Goal: Ask a question: Seek information or help from site administrators or community

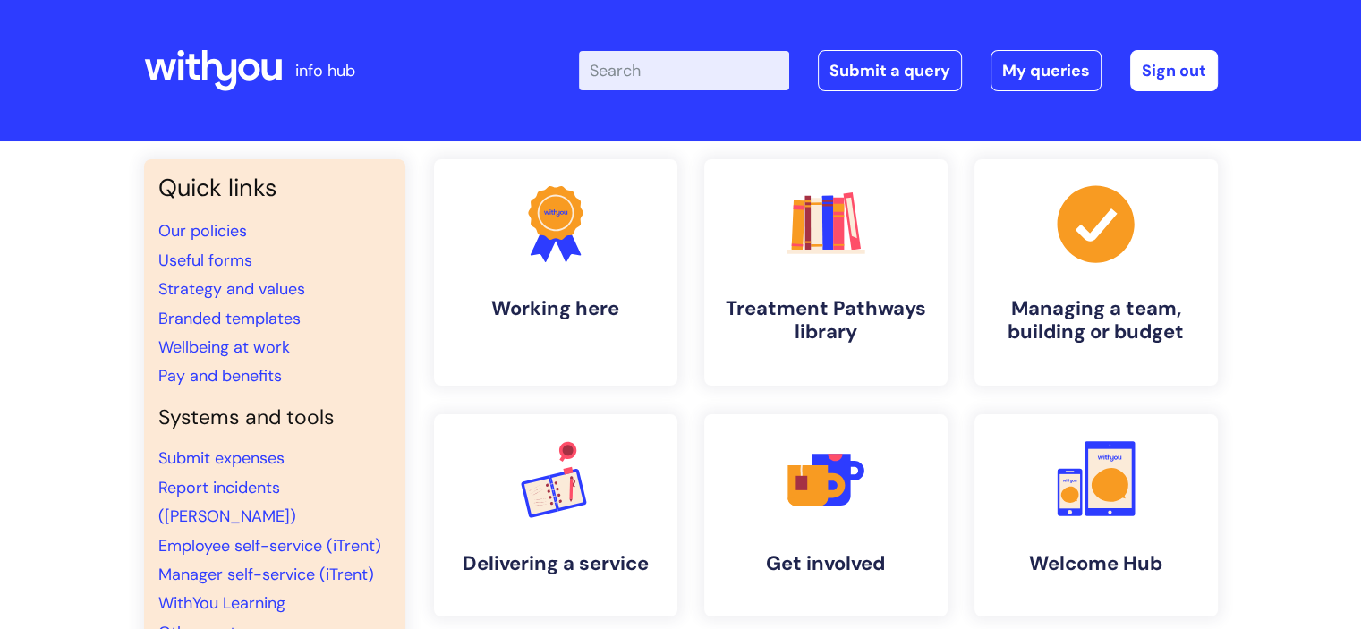
click at [651, 81] on input "Enter your search term here..." at bounding box center [684, 70] width 210 height 39
type input "p"
click at [282, 327] on link "Branded templates" at bounding box center [229, 318] width 142 height 21
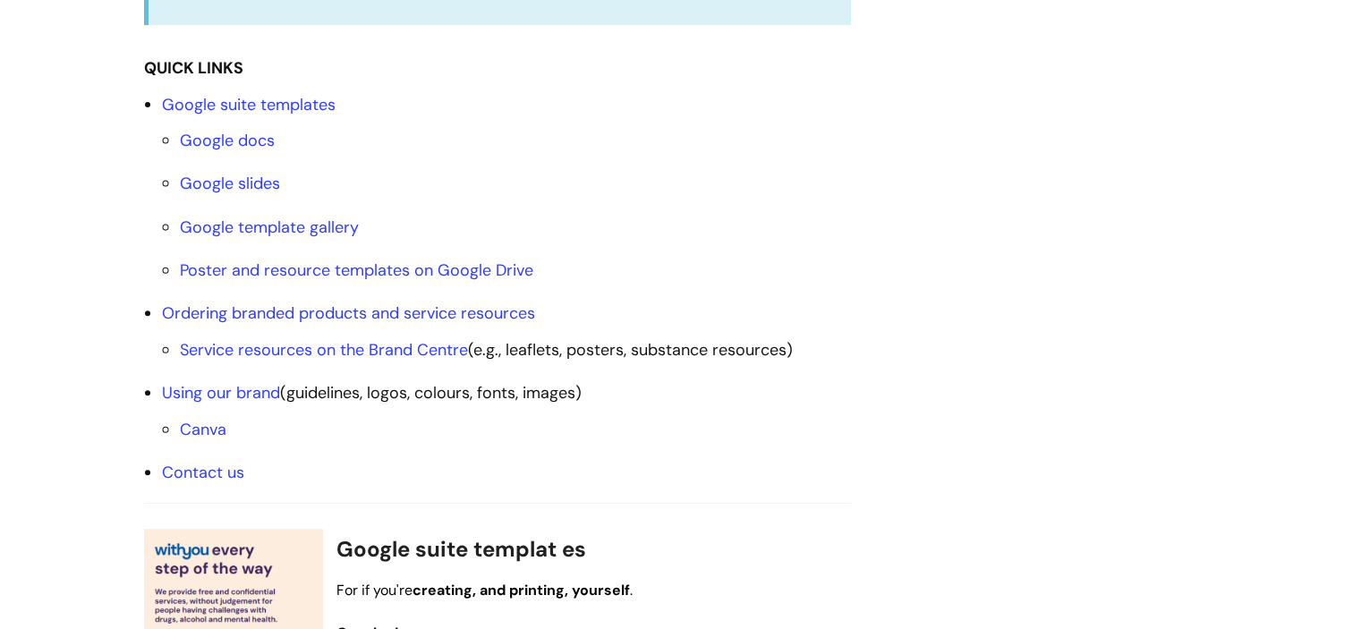
scroll to position [626, 0]
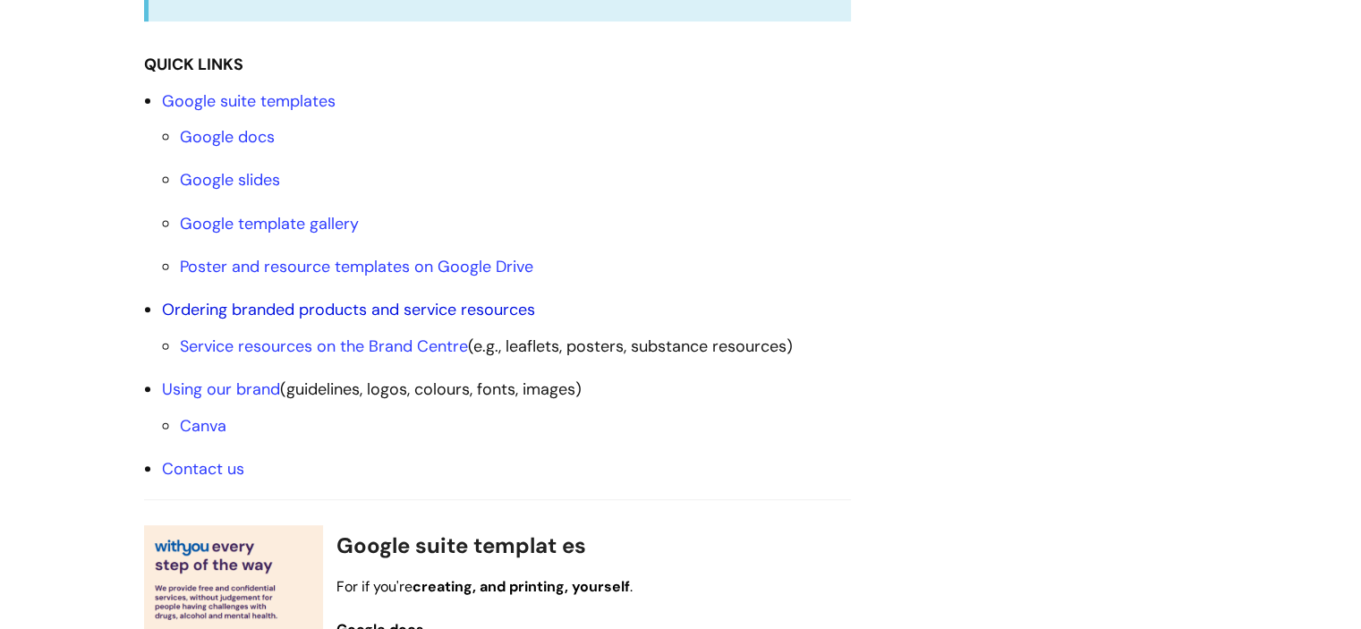
drag, startPoint x: 343, startPoint y: 316, endPoint x: 293, endPoint y: 315, distance: 50.1
click at [293, 315] on link "Ordering branded products and service resources" at bounding box center [348, 309] width 373 height 21
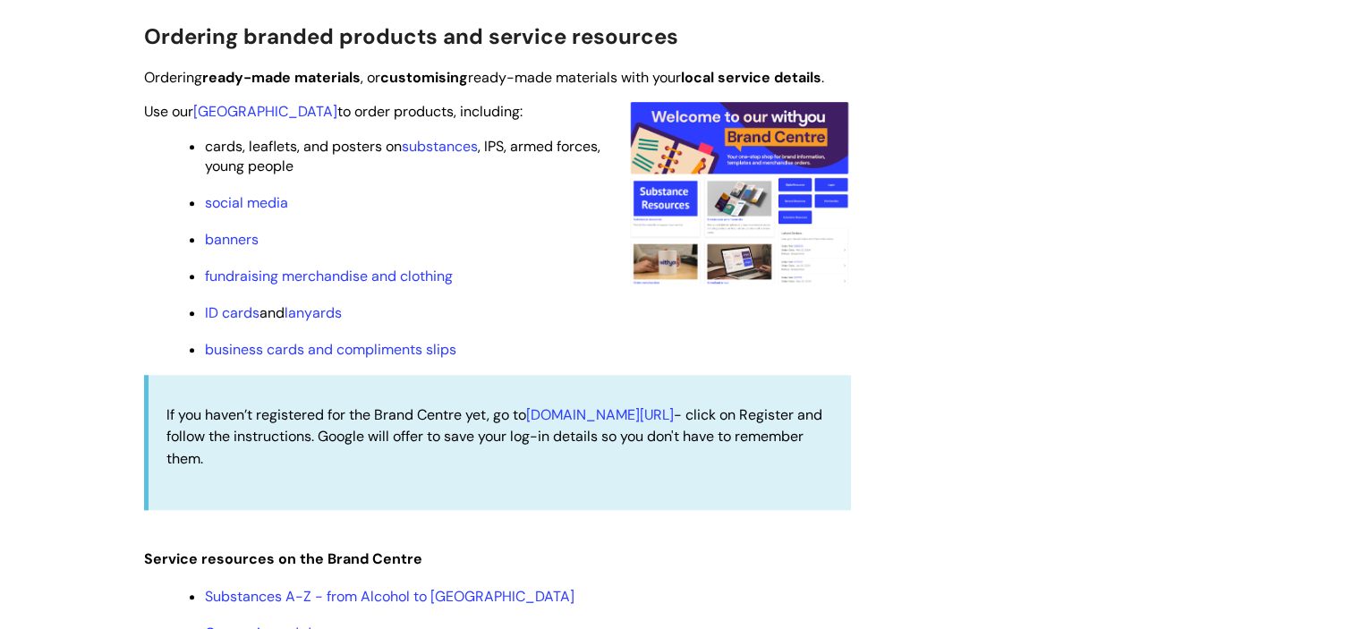
scroll to position [1720, 0]
click at [229, 322] on link "ID cards" at bounding box center [232, 313] width 55 height 19
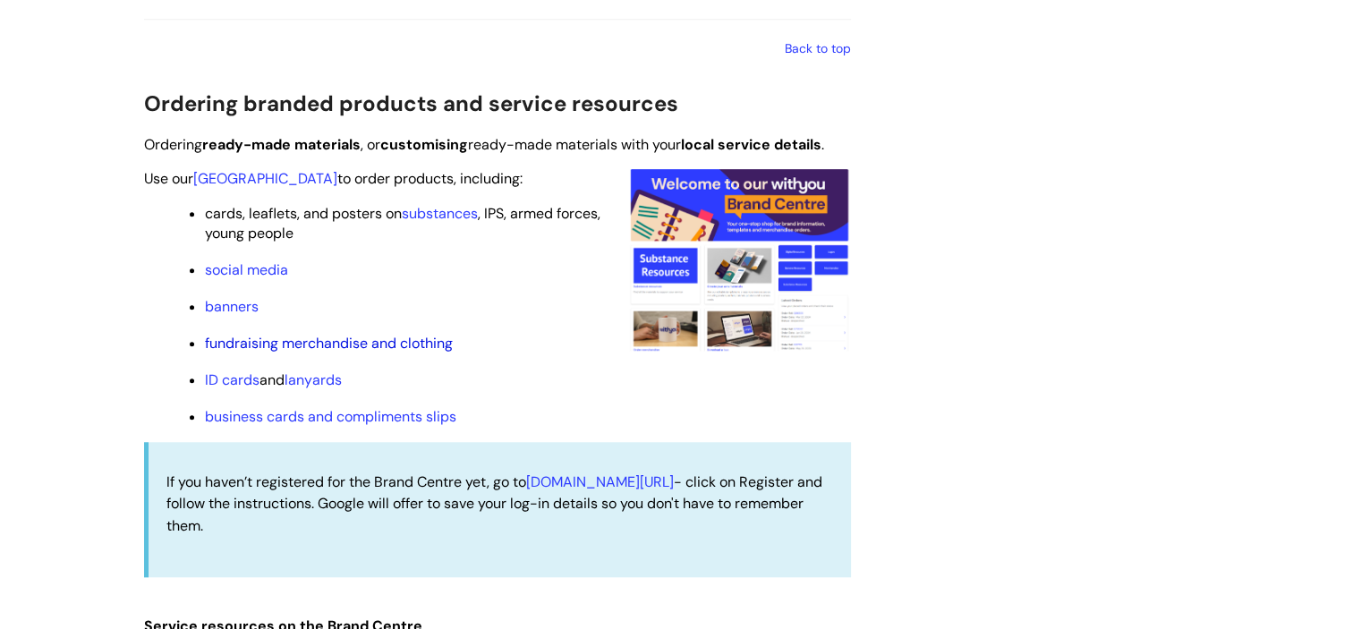
scroll to position [1689, 0]
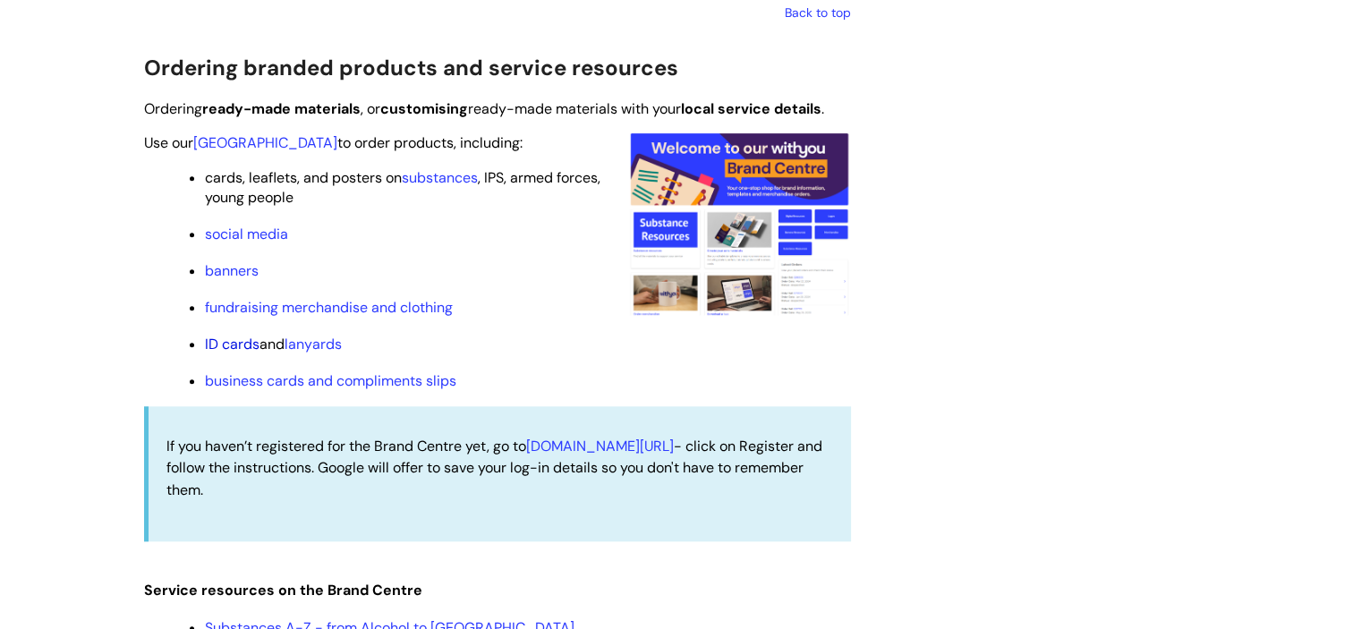
click at [222, 346] on link "ID cards" at bounding box center [232, 344] width 55 height 19
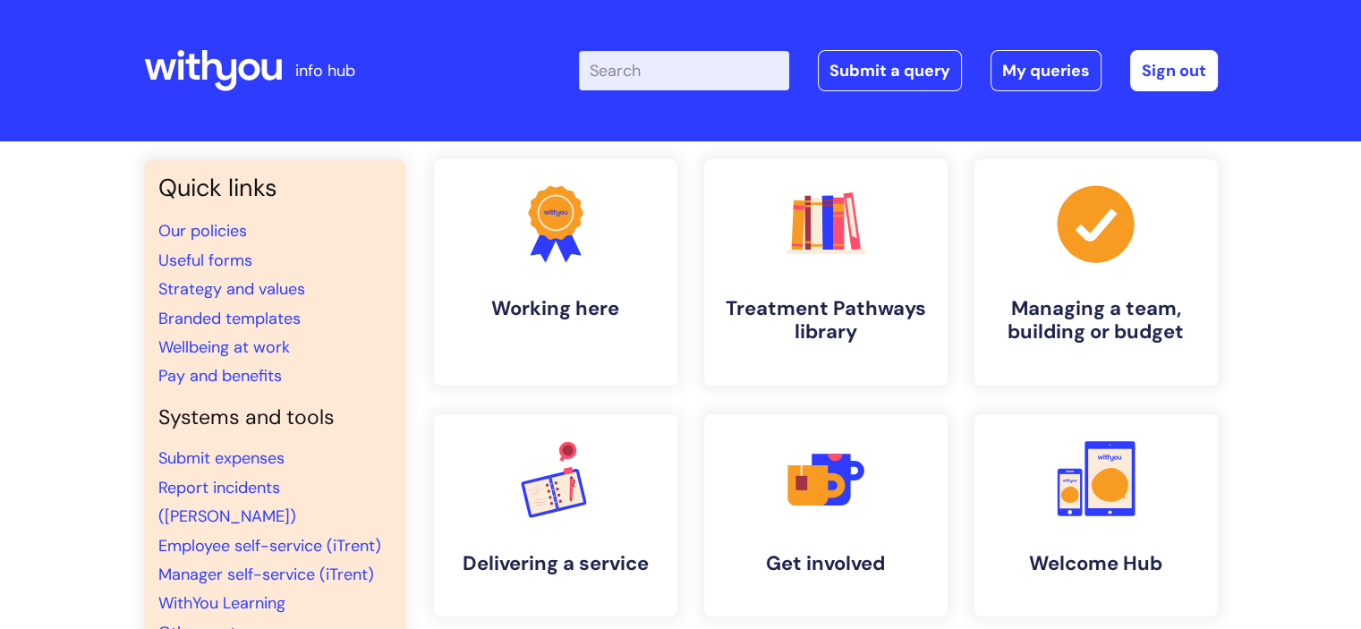
click at [680, 89] on input "Enter your search term here..." at bounding box center [684, 70] width 210 height 39
type input "l"
type input "o"
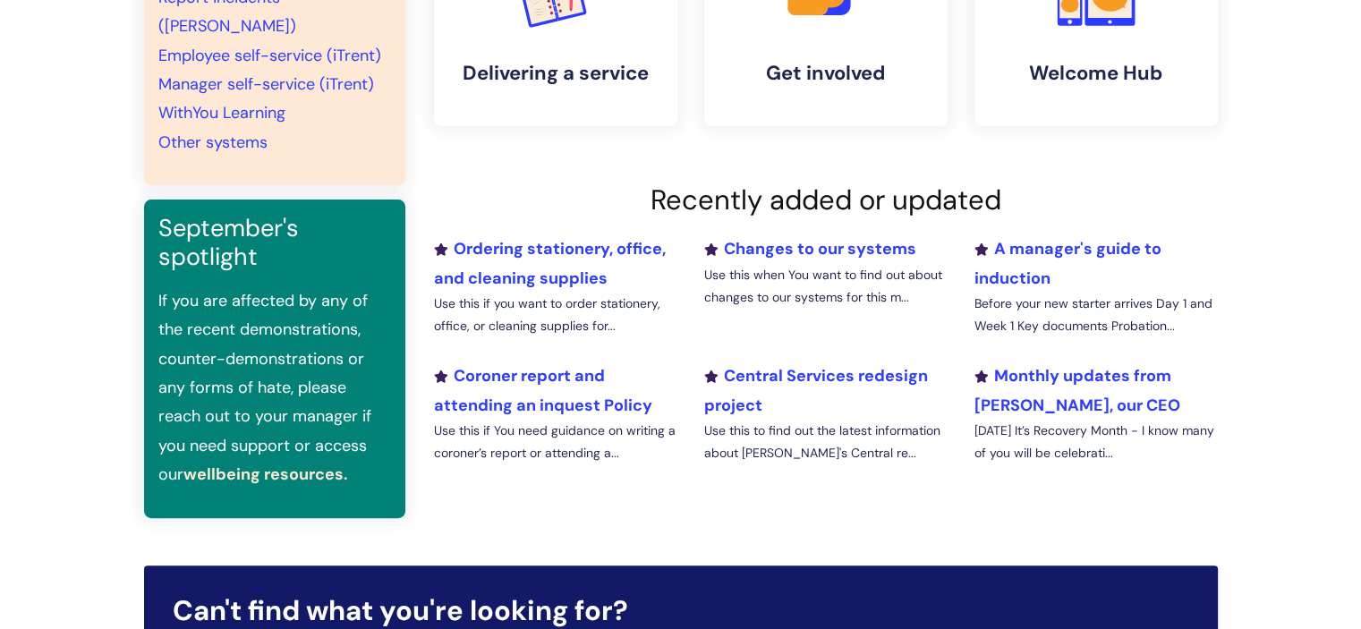
scroll to position [490, 0]
click at [1053, 241] on link "A manager's guide to induction" at bounding box center [1067, 263] width 187 height 50
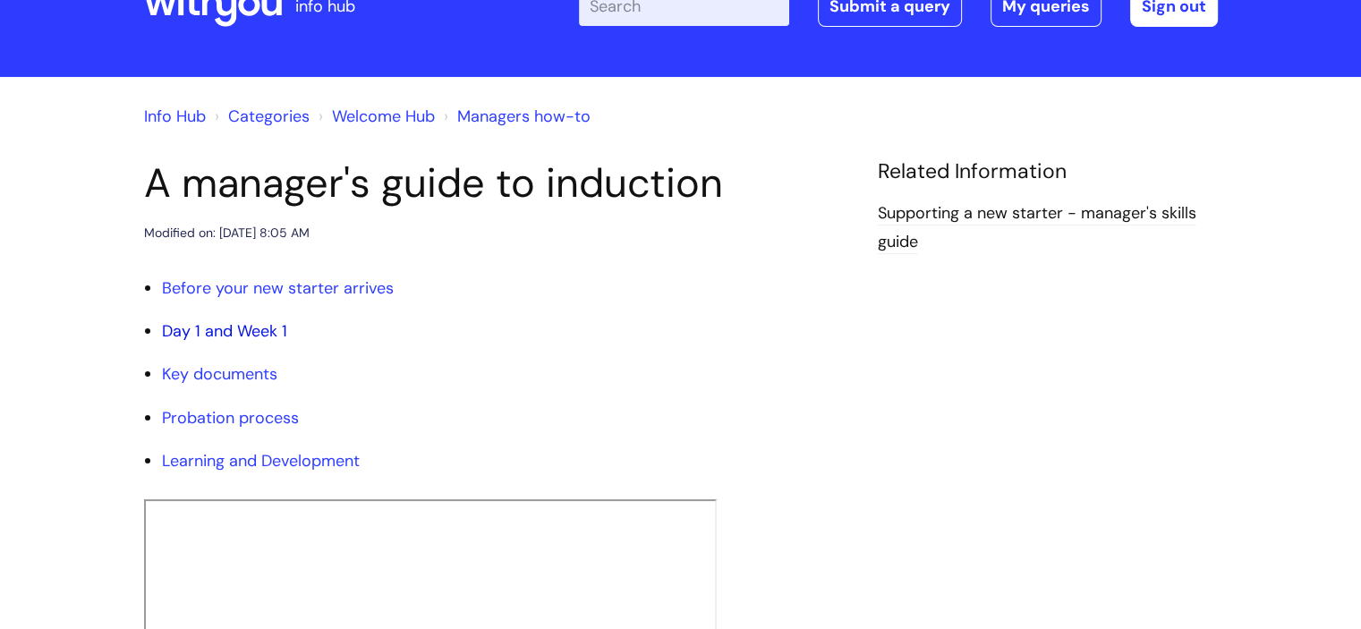
scroll to position [66, 0]
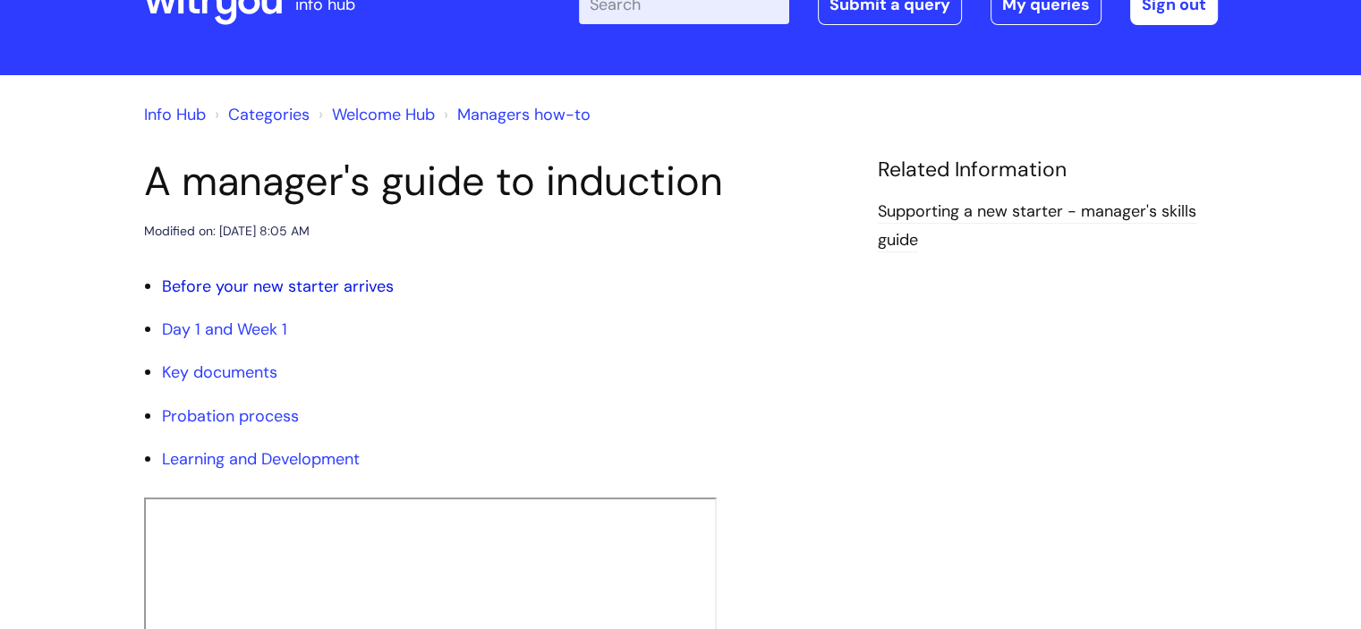
click at [240, 289] on link "Before your new starter arrives" at bounding box center [278, 286] width 232 height 21
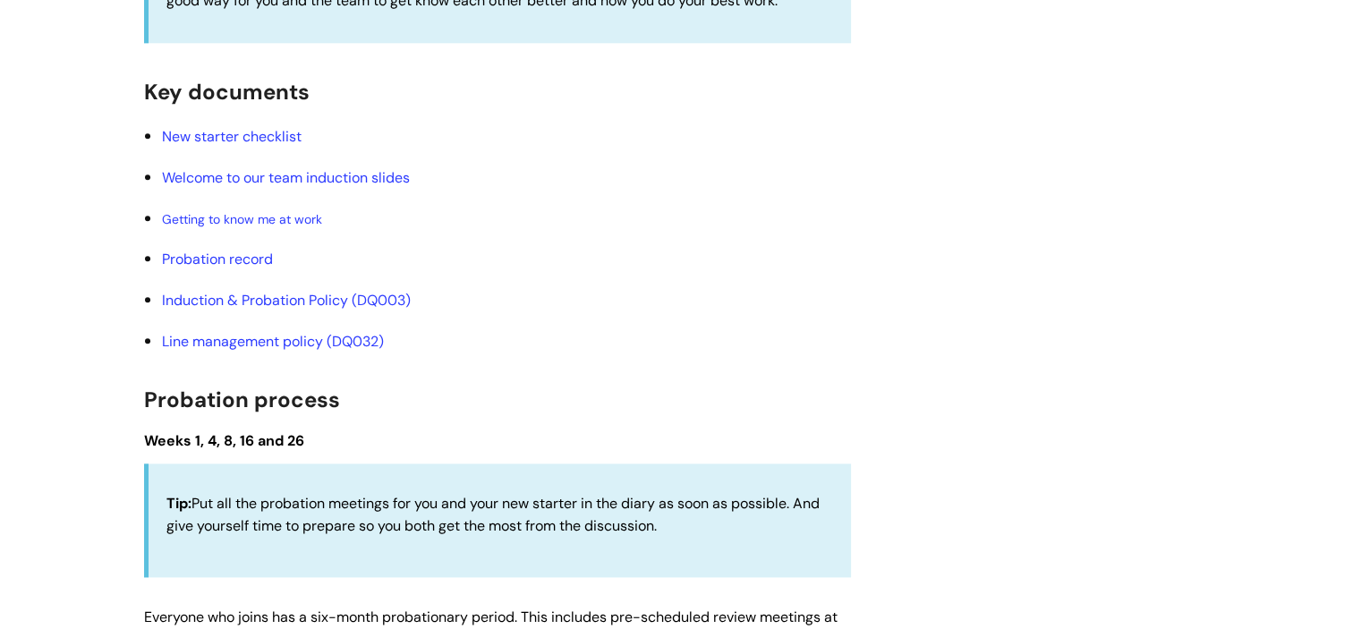
scroll to position [2112, 0]
click at [326, 185] on link "Welcome to our team induction slides" at bounding box center [286, 177] width 248 height 19
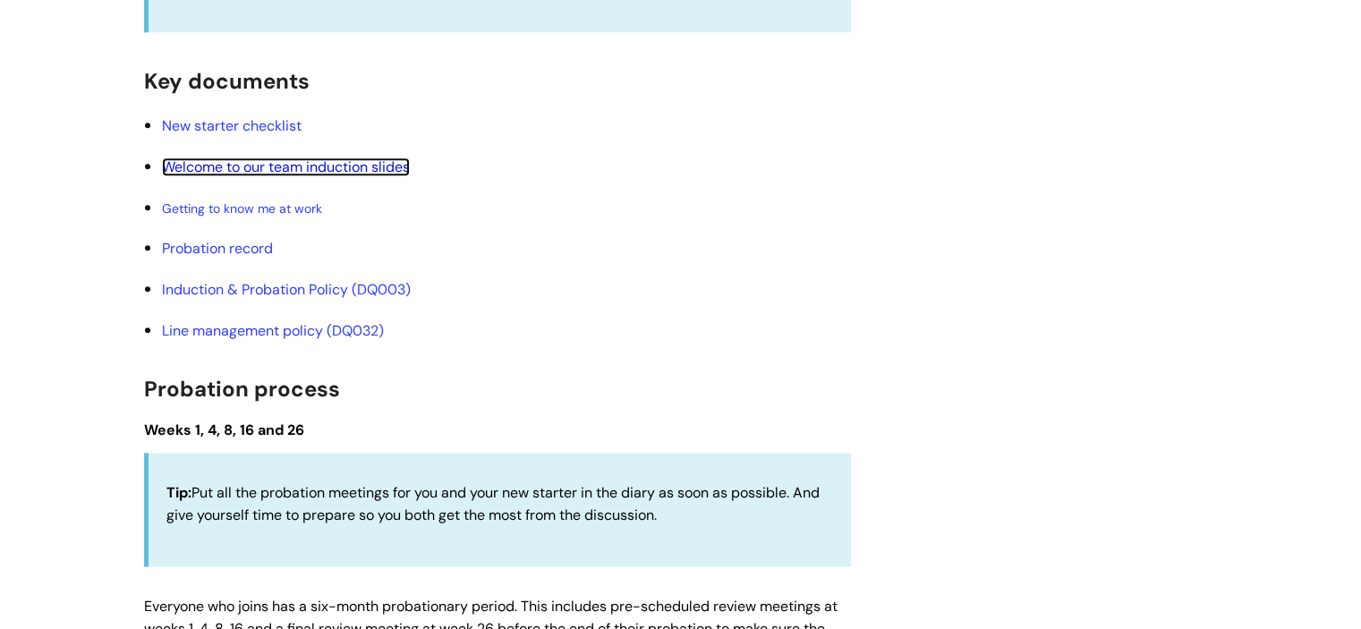
scroll to position [2123, 0]
click at [257, 132] on link "New starter checklist" at bounding box center [232, 125] width 140 height 19
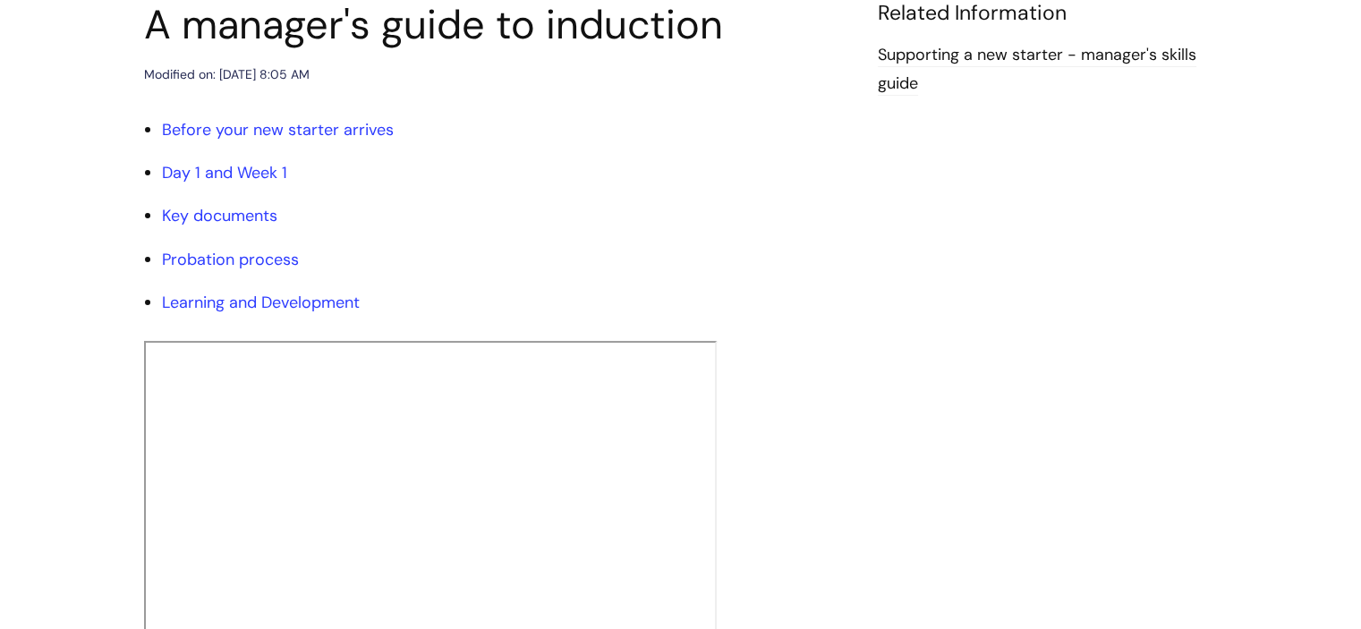
scroll to position [0, 0]
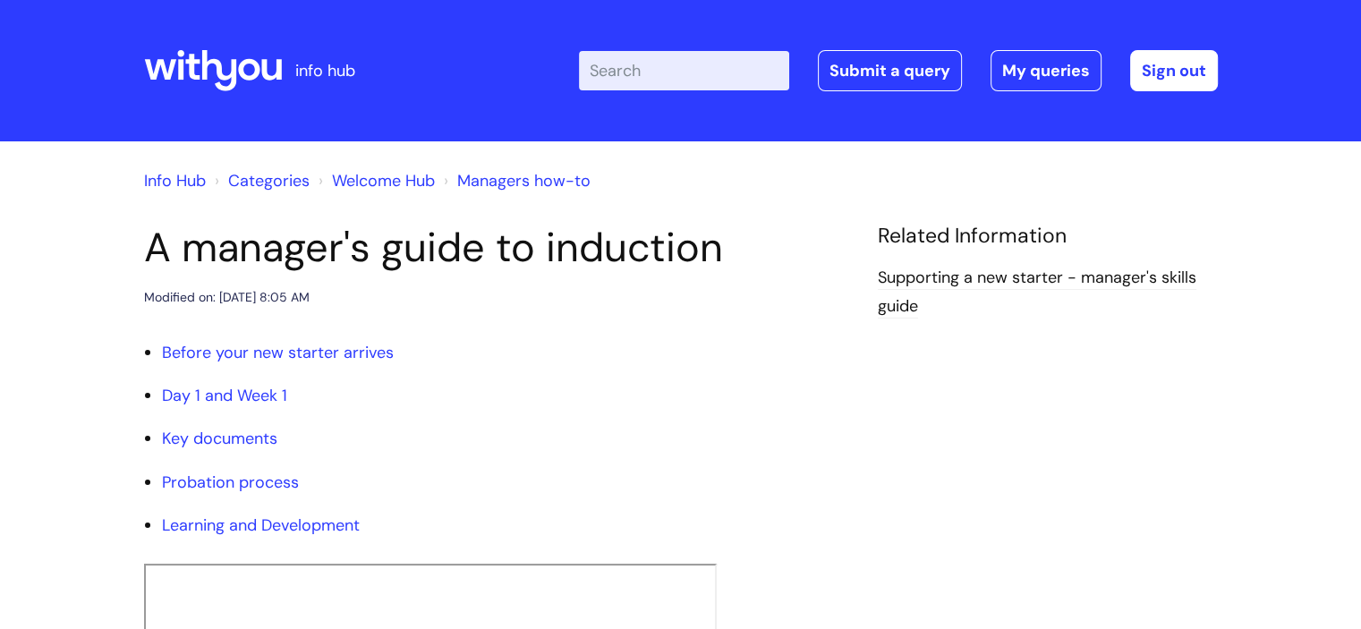
scroll to position [66, 0]
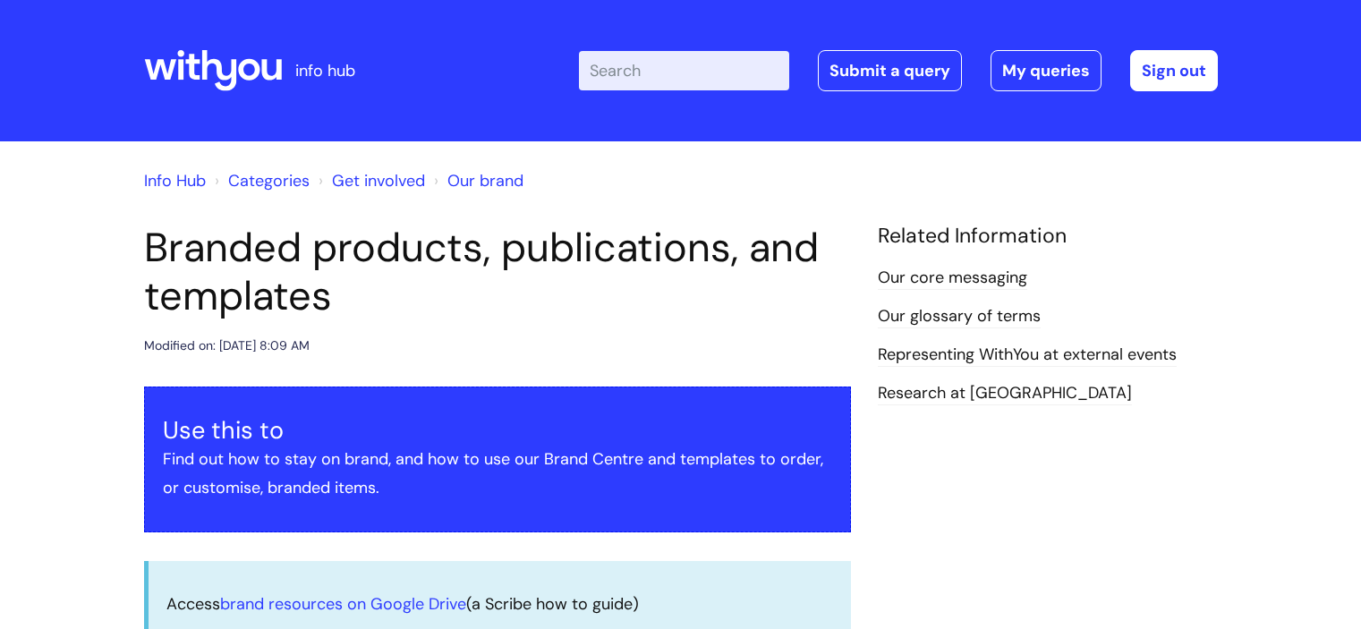
scroll to position [1689, 0]
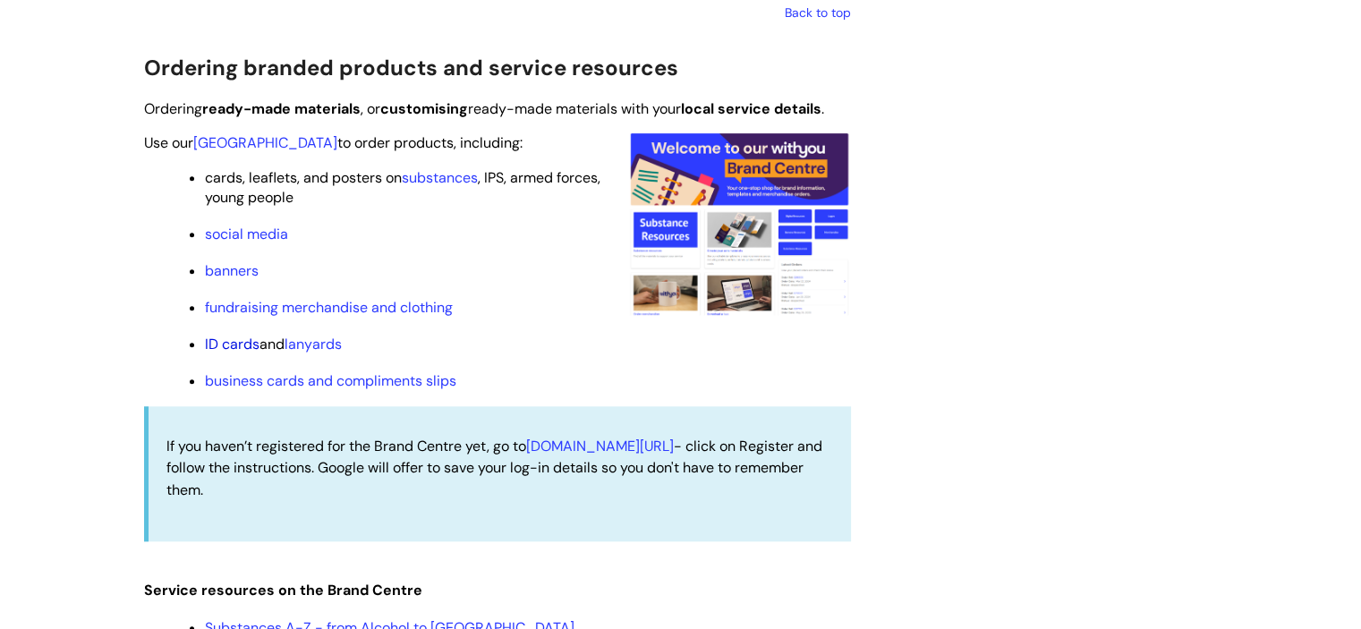
click at [235, 352] on link "ID cards" at bounding box center [232, 344] width 55 height 19
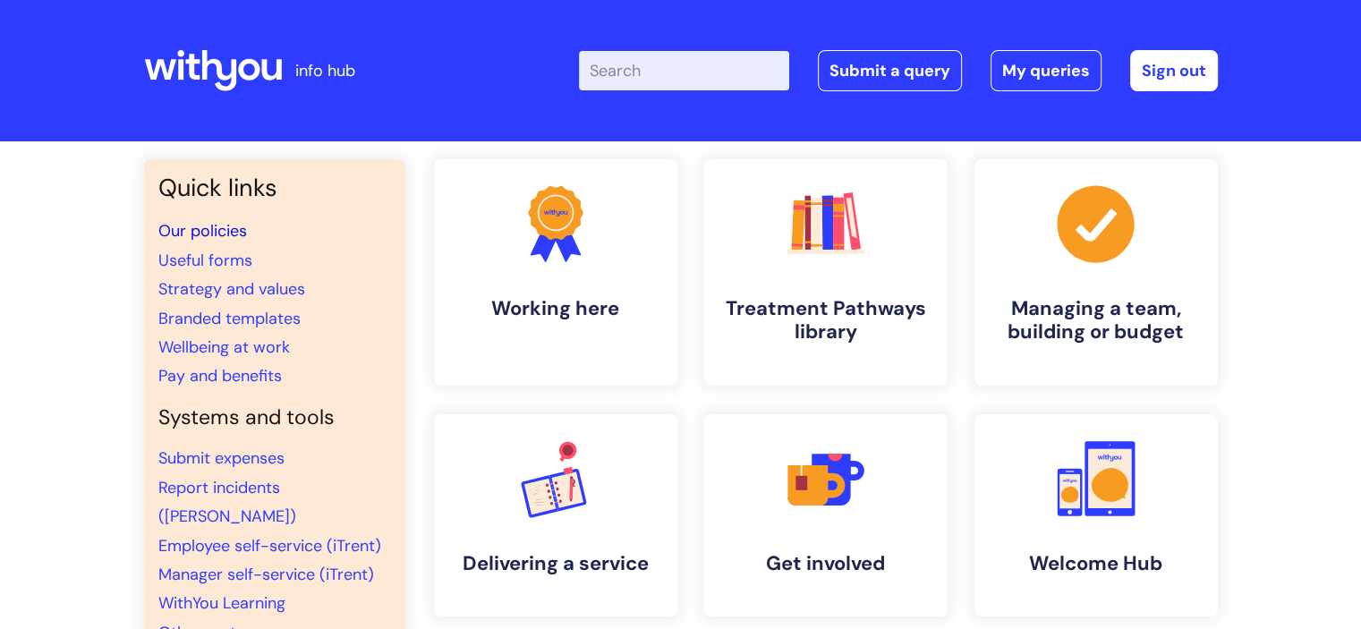
click at [209, 227] on link "Our policies" at bounding box center [202, 230] width 89 height 21
drag, startPoint x: 64, startPoint y: 0, endPoint x: 455, endPoint y: 121, distance: 408.4
click at [455, 121] on div "Enter your search term here... Search Submit a query My queries Welcome Megan M…" at bounding box center [814, 71] width 807 height 106
drag, startPoint x: 79, startPoint y: 1, endPoint x: 913, endPoint y: 78, distance: 837.6
click at [913, 78] on link "Submit a query" at bounding box center [890, 70] width 144 height 41
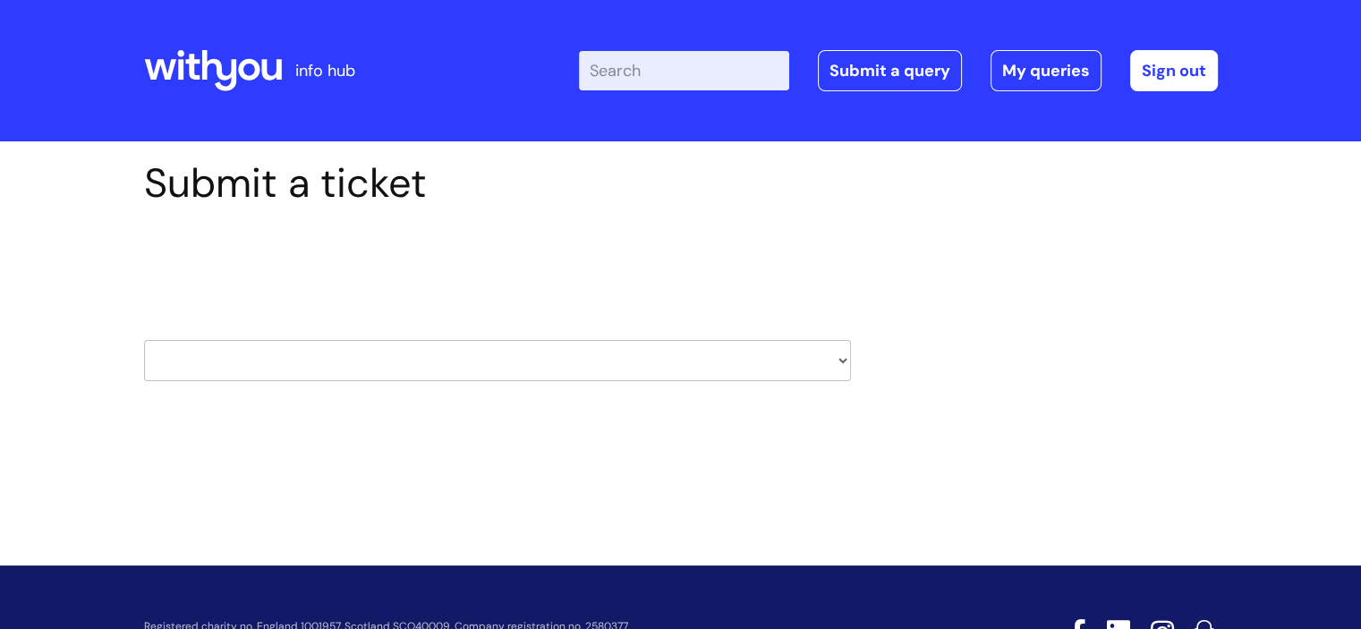
click at [415, 361] on select "HR / People IT and Support Clinical Drug Alerts Finance Accounts Data Support T…" at bounding box center [497, 360] width 707 height 41
select select "hr_/_people"
click at [144, 340] on select "HR / People IT and Support Clinical Drug Alerts Finance Accounts Data Support T…" at bounding box center [497, 360] width 707 height 41
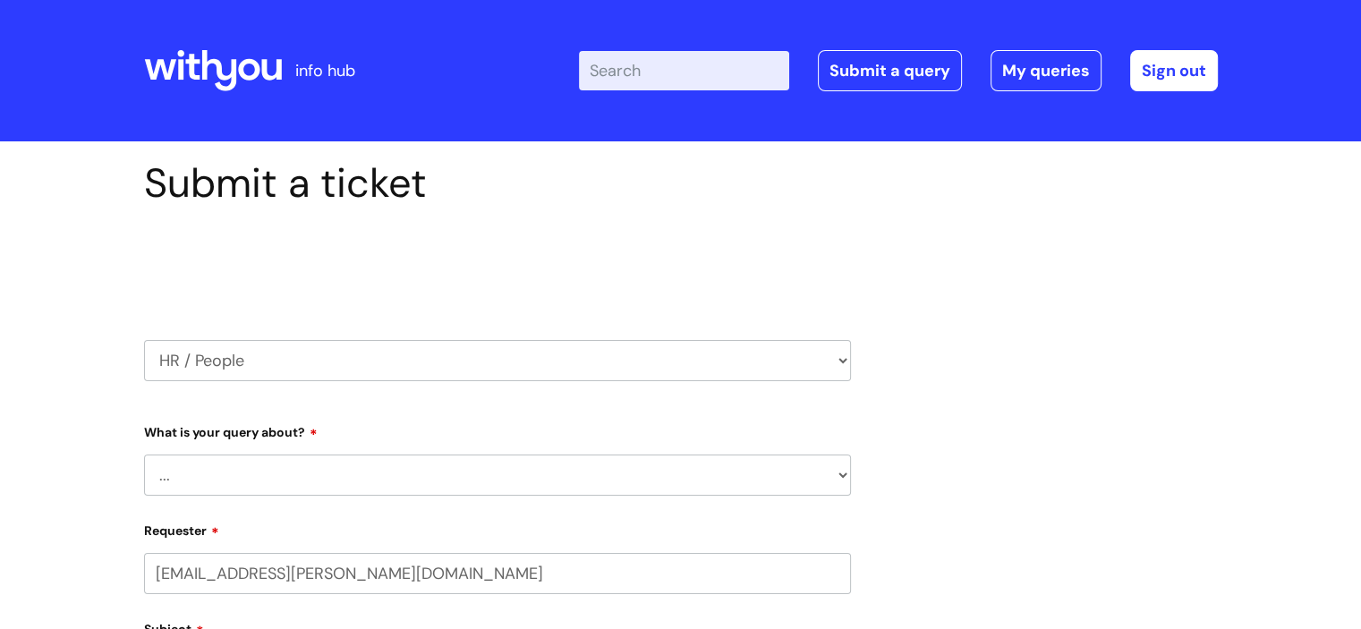
select select "80004157222"
click at [302, 471] on select "... Absence Query Holiday Query Employee change request General HR Query iTrent…" at bounding box center [497, 475] width 707 height 41
select select "General HR Query"
click at [144, 455] on select "... Absence Query Holiday Query Employee change request General HR Query iTrent…" at bounding box center [497, 475] width 707 height 41
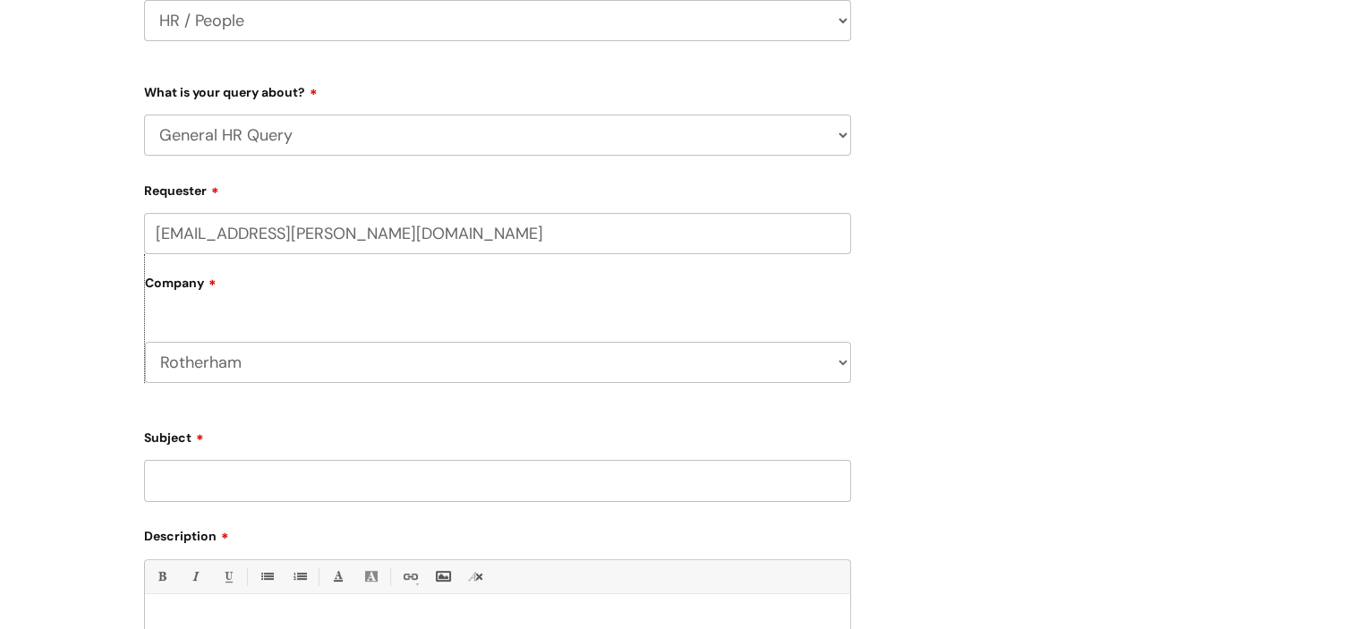
scroll to position [340, 0]
click at [254, 488] on input "Subject" at bounding box center [497, 480] width 707 height 41
type input "ID badges"
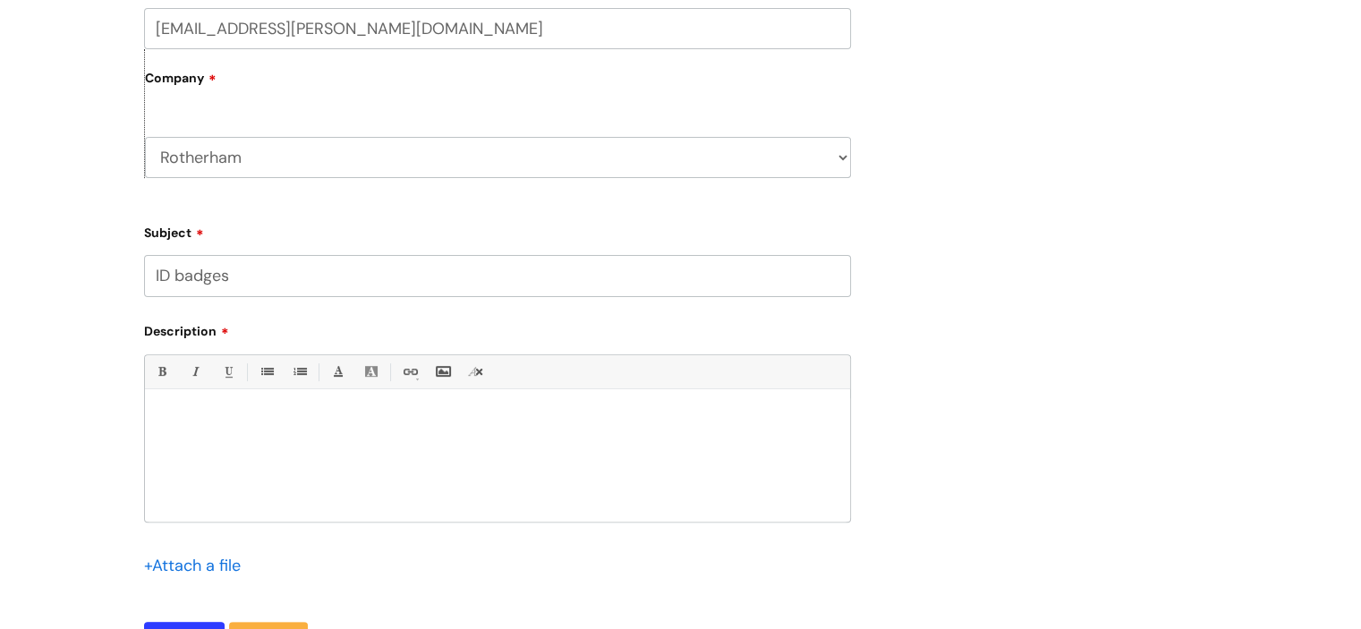
scroll to position [562, 0]
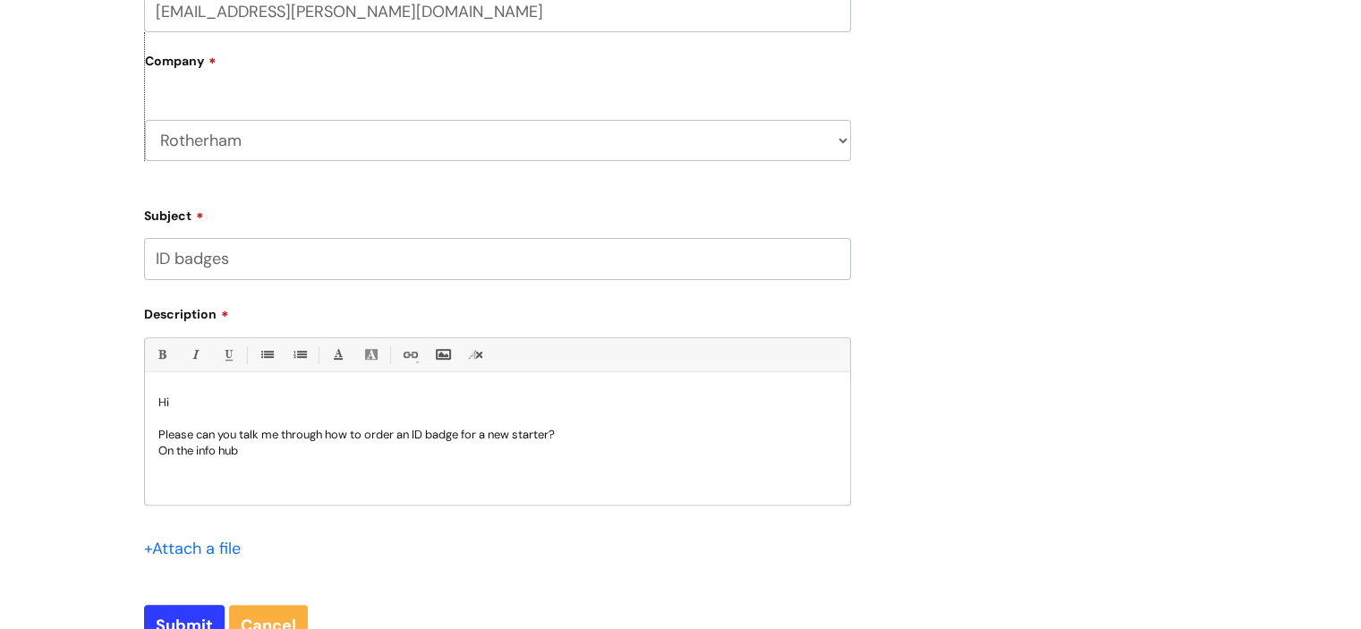
click at [272, 454] on p "On the info hub" at bounding box center [497, 451] width 678 height 16
click at [208, 447] on p "I have accessed" at bounding box center [497, 451] width 678 height 16
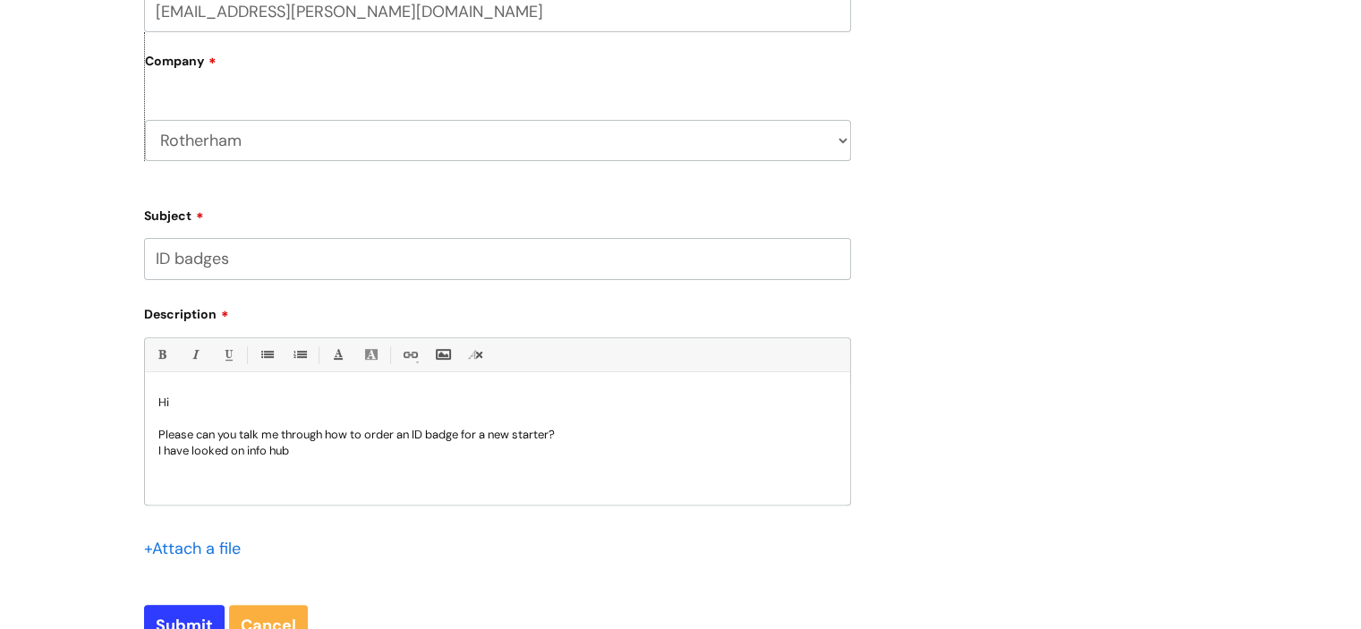
click at [247, 449] on p "I have looked on info hub" at bounding box center [497, 451] width 678 height 16
click at [370, 450] on p "I have looked on the info hub" at bounding box center [497, 451] width 678 height 16
click at [519, 455] on p "I have looked on the info hub" at bounding box center [497, 451] width 678 height 16
click at [337, 492] on div "Hi Please can you talk me through how to order an ID badge for a new starter? I…" at bounding box center [497, 442] width 705 height 123
click at [215, 481] on ul "ID cards and lanyards" at bounding box center [506, 477] width 660 height 22
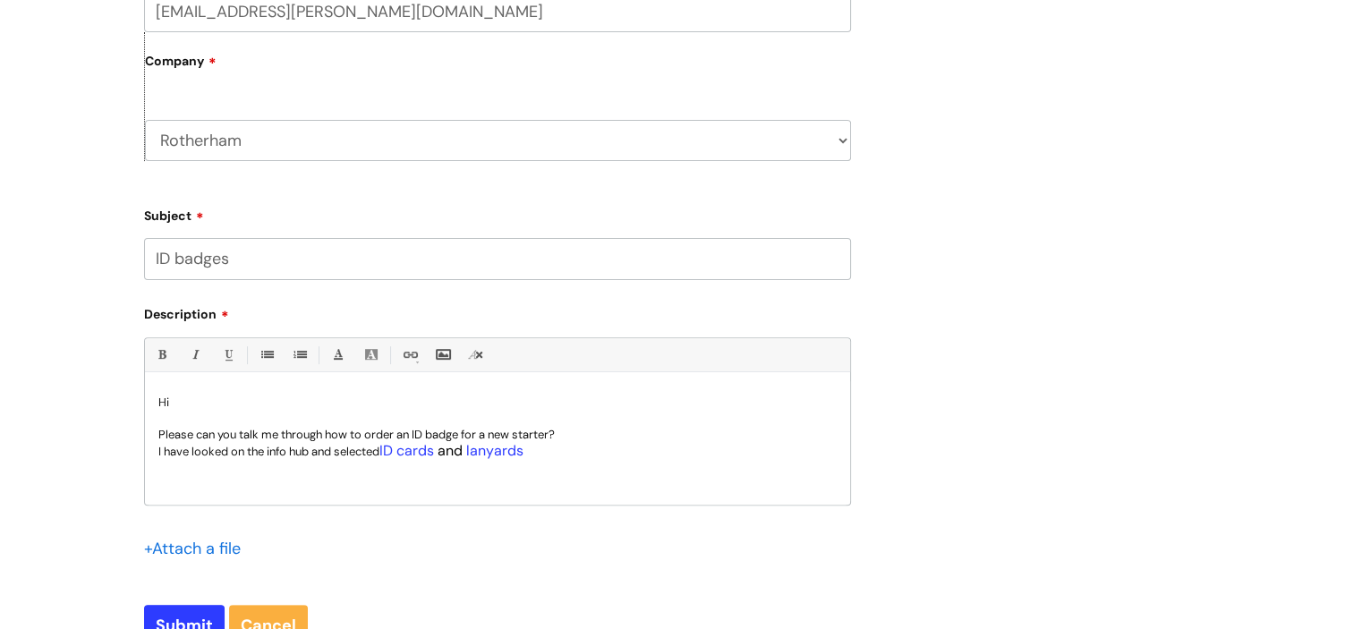
click at [555, 448] on p "I have looked on the info hub and selected ID cards and lanyards" at bounding box center [497, 451] width 678 height 17
drag, startPoint x: 496, startPoint y: 448, endPoint x: 580, endPoint y: 450, distance: 84.1
click at [585, 454] on p "I have looked on the info hub and selected ID cards and lanyards" at bounding box center [497, 451] width 678 height 17
click at [581, 450] on p "I have looked on the info hub and selected ID cards and lanyards" at bounding box center [497, 451] width 678 height 17
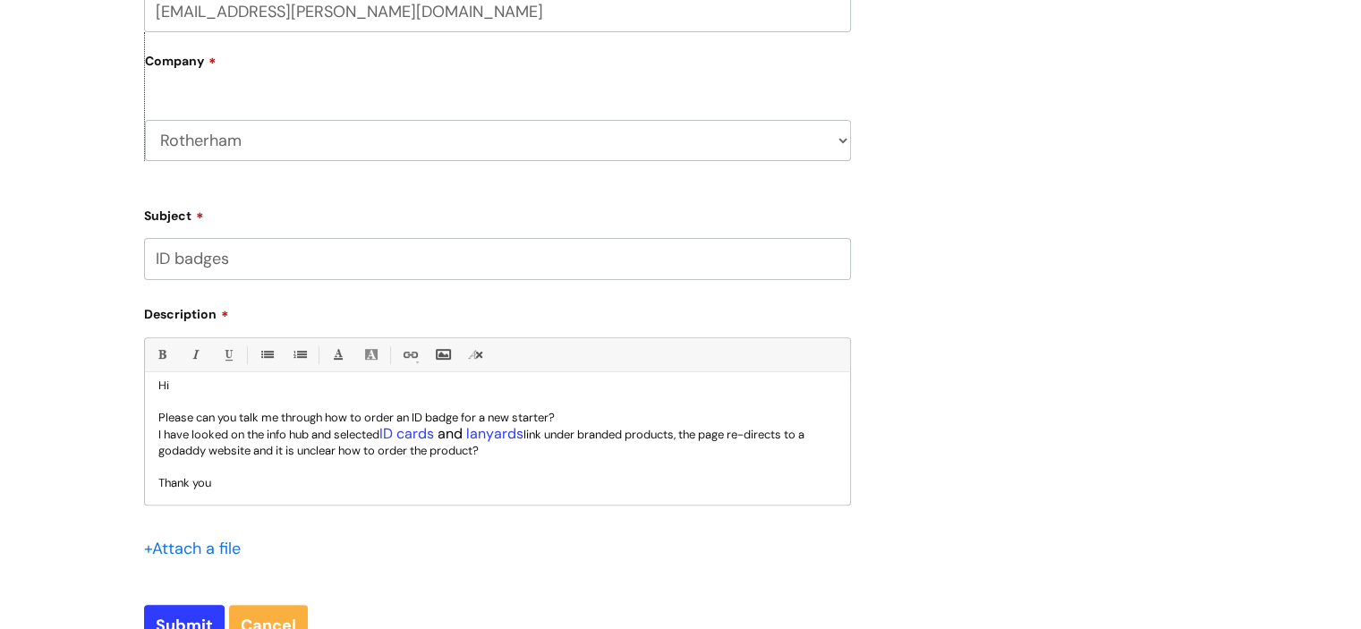
scroll to position [0, 0]
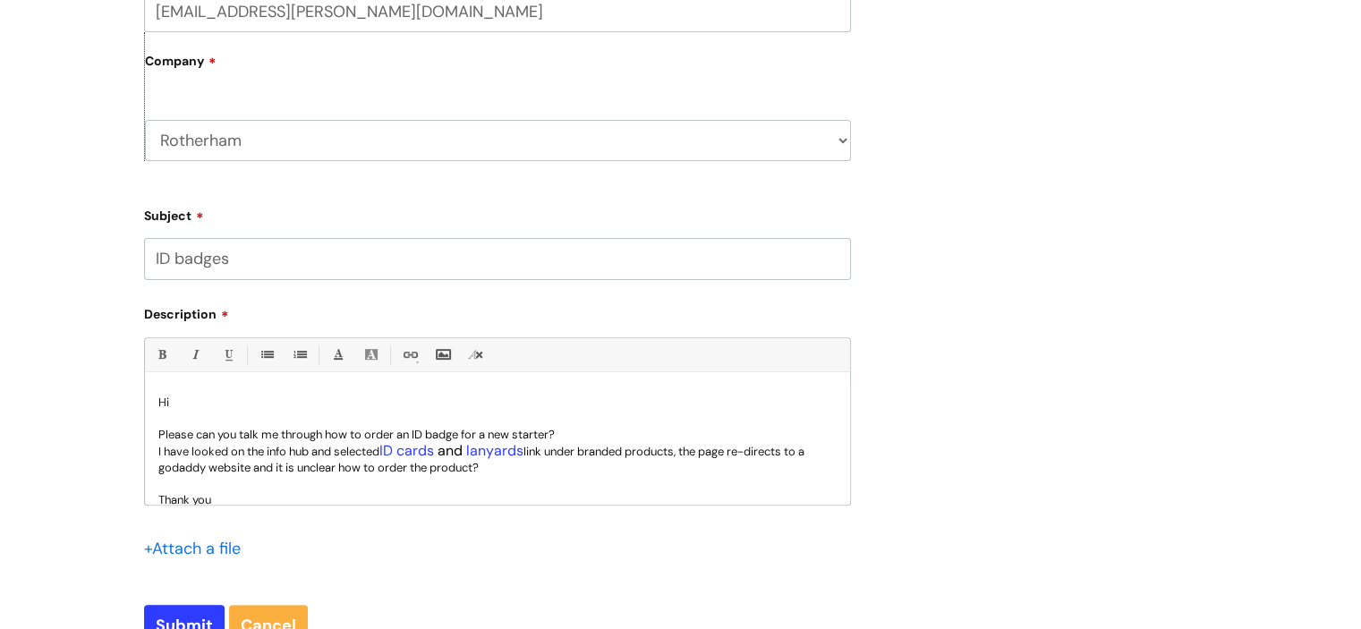
click at [158, 401] on p "Hi" at bounding box center [497, 403] width 678 height 16
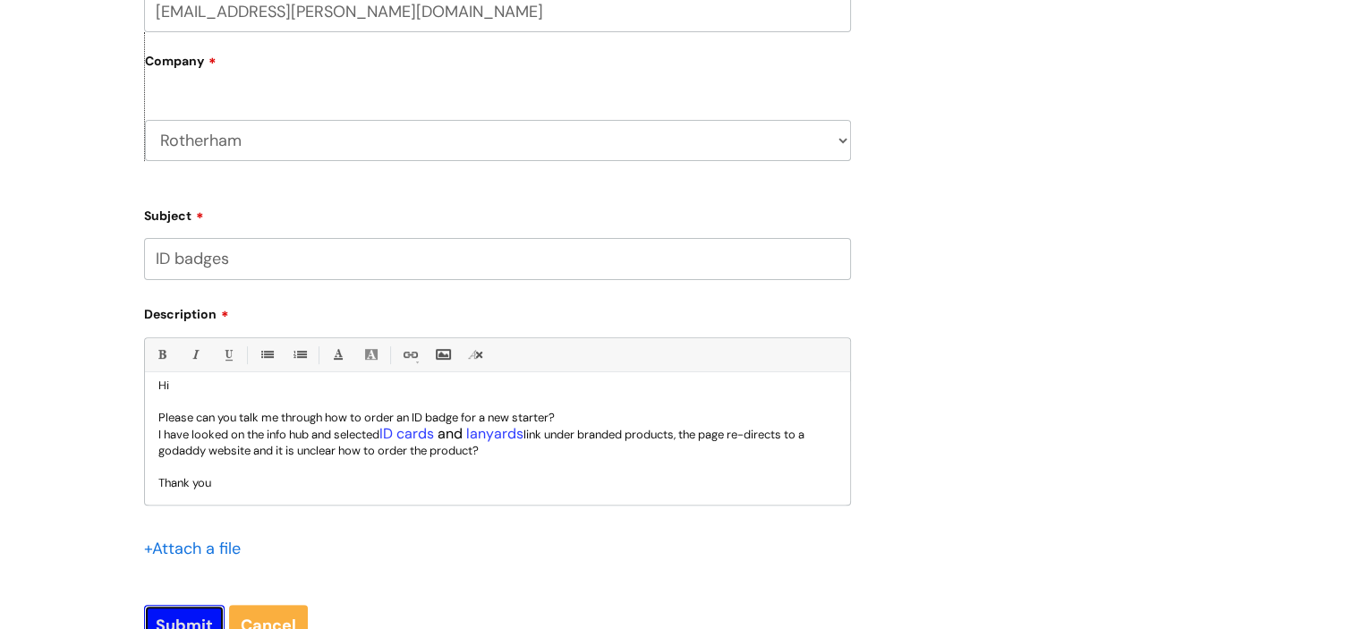
click at [179, 616] on input "Submit" at bounding box center [184, 625] width 81 height 41
type input "Please Wait..."
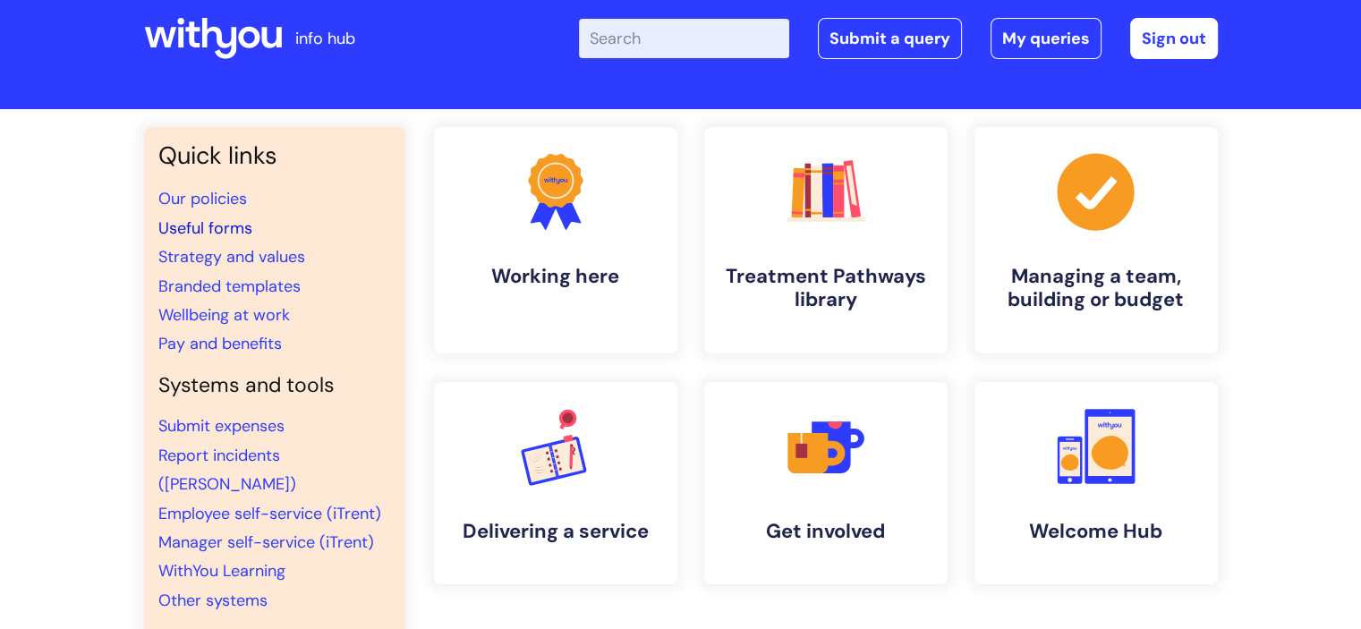
scroll to position [18, 0]
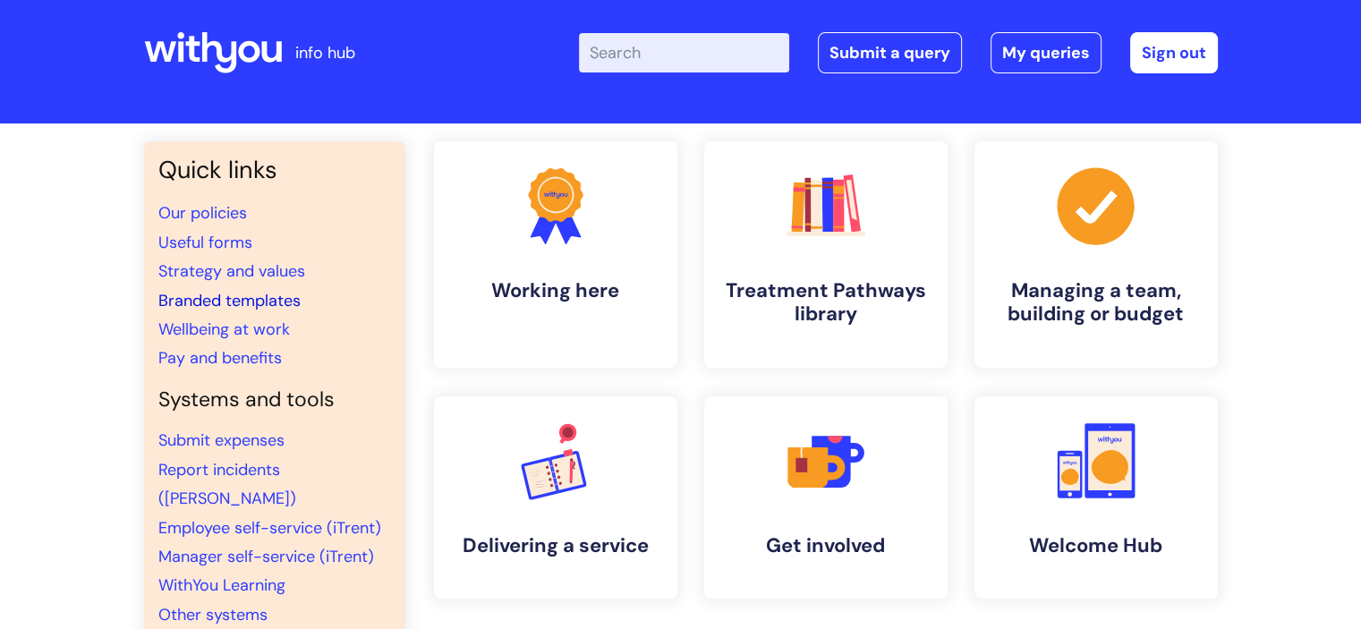
click at [275, 292] on link "Branded templates" at bounding box center [229, 300] width 142 height 21
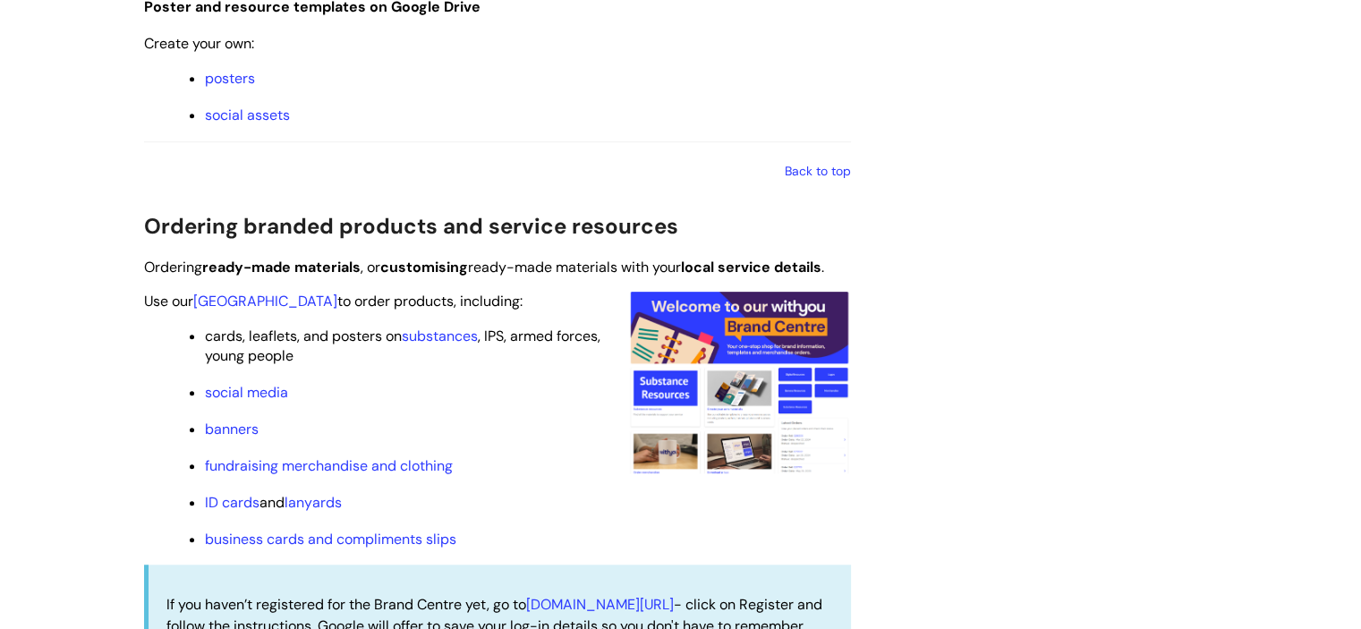
scroll to position [1552, 0]
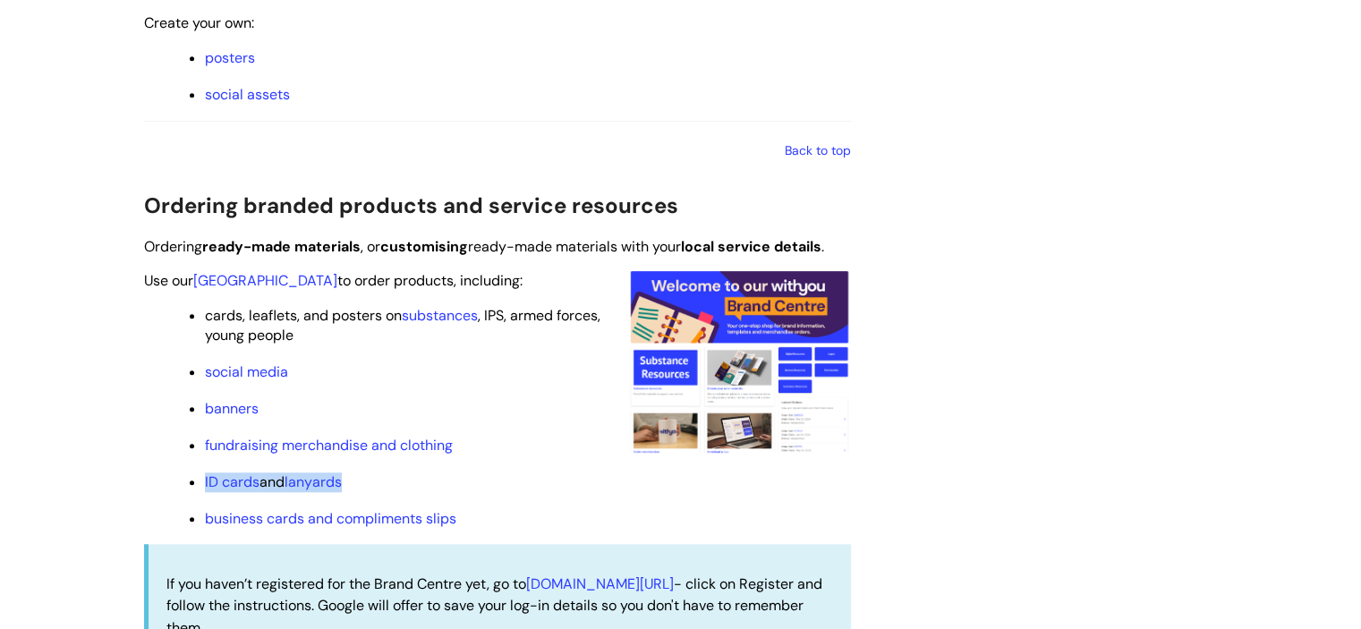
drag, startPoint x: 423, startPoint y: 500, endPoint x: 198, endPoint y: 478, distance: 226.6
click at [198, 478] on ul "cards, leaflets, and posters on substances , IPS, armed forces, young people so…" at bounding box center [506, 416] width 689 height 226
click at [466, 500] on ul "cards, leaflets, and posters on substances , IPS, armed forces, young people so…" at bounding box center [506, 416] width 689 height 226
drag, startPoint x: 292, startPoint y: 502, endPoint x: 189, endPoint y: 480, distance: 105.3
click at [205, 480] on li "ID cards and lanyards" at bounding box center [528, 481] width 646 height 22
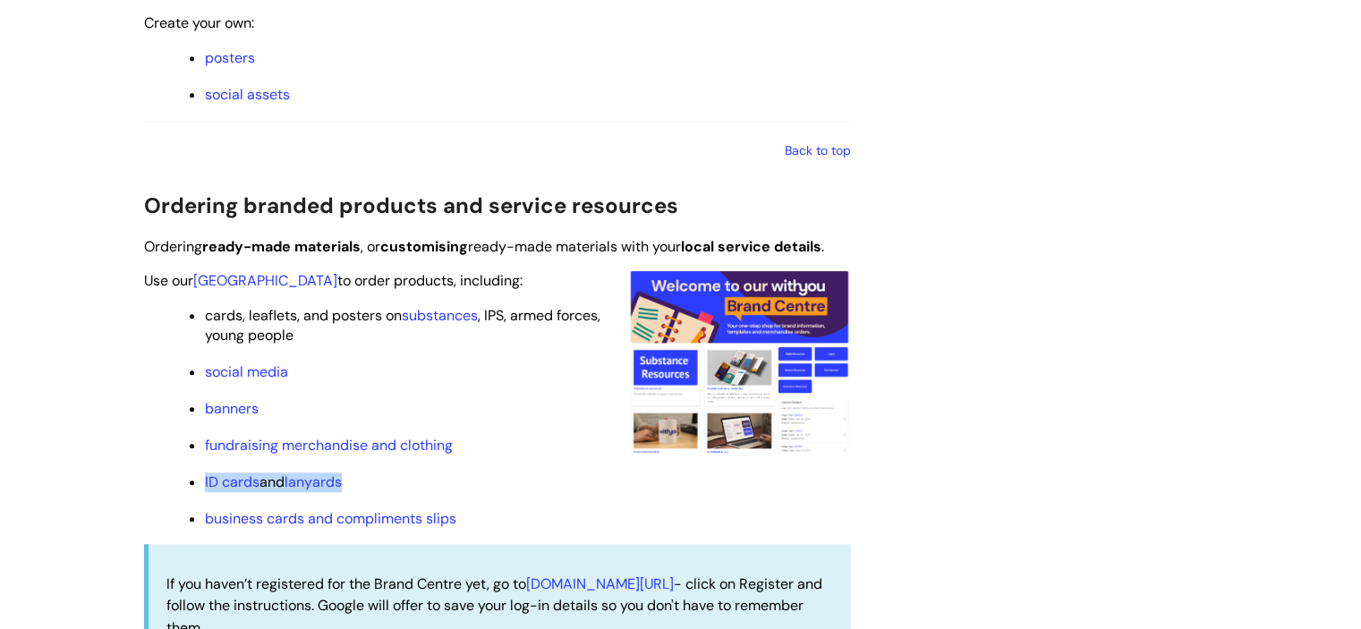
copy span "ID cards and lanyards"
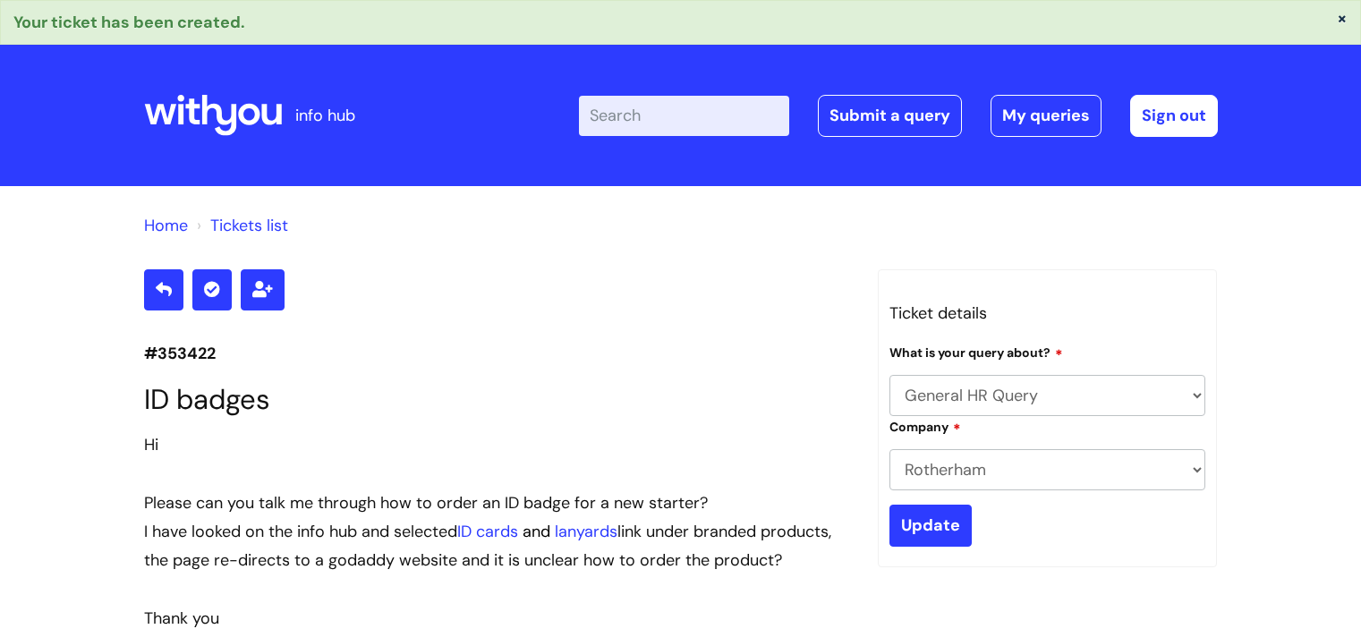
select select "General HR Query"
